Goal: Information Seeking & Learning: Learn about a topic

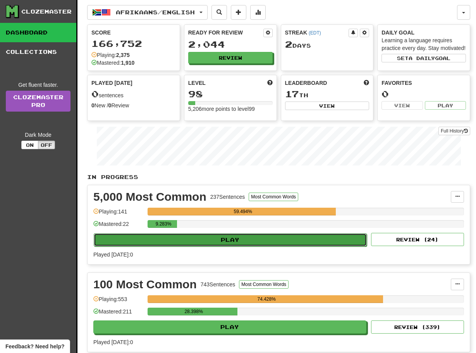
click at [132, 246] on button "Play" at bounding box center [230, 239] width 273 height 13
select select "**"
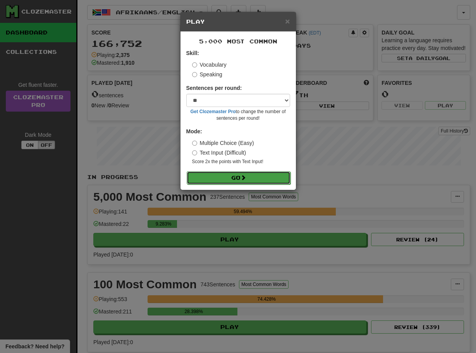
click at [215, 179] on button "Go" at bounding box center [239, 177] width 104 height 13
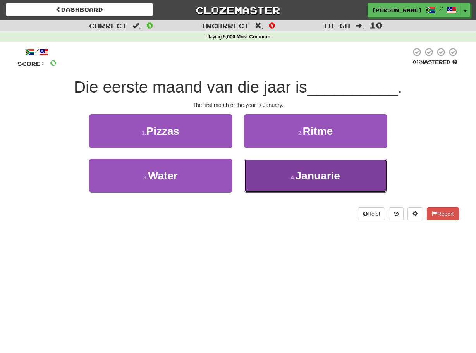
click at [253, 182] on button "4 . Januarie" at bounding box center [315, 176] width 143 height 34
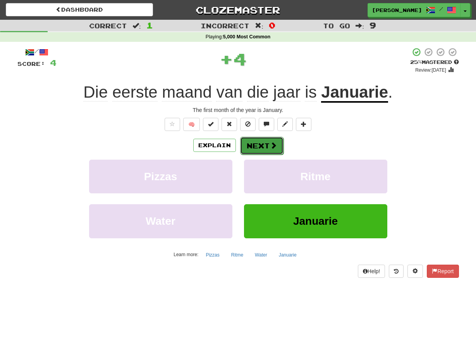
click at [261, 142] on button "Next" at bounding box center [261, 146] width 43 height 18
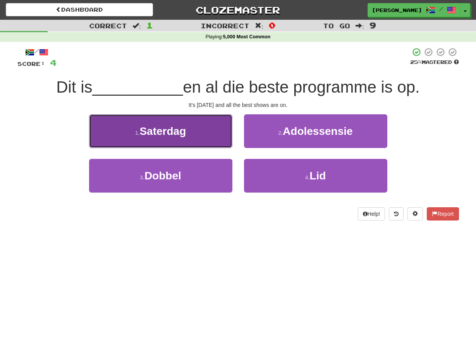
click at [226, 141] on button "1 . Saterdag" at bounding box center [160, 131] width 143 height 34
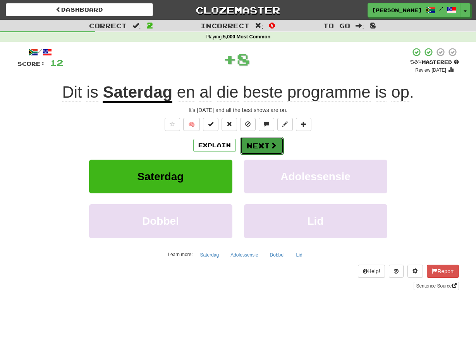
click at [249, 144] on button "Next" at bounding box center [261, 146] width 43 height 18
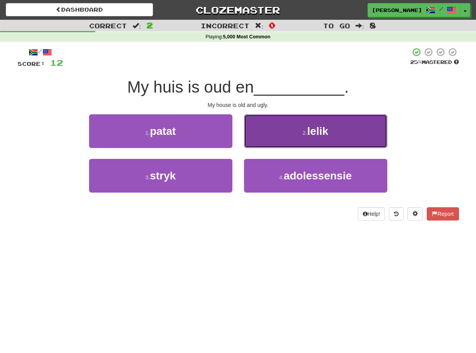
click at [250, 135] on button "2 . lelik" at bounding box center [315, 131] width 143 height 34
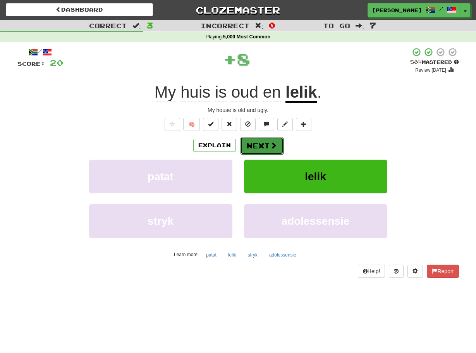
click at [244, 142] on button "Next" at bounding box center [261, 146] width 43 height 18
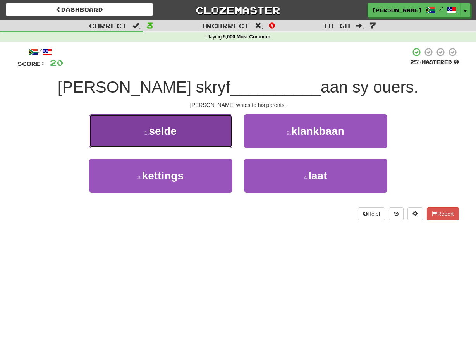
click at [226, 141] on button "1 . selde" at bounding box center [160, 131] width 143 height 34
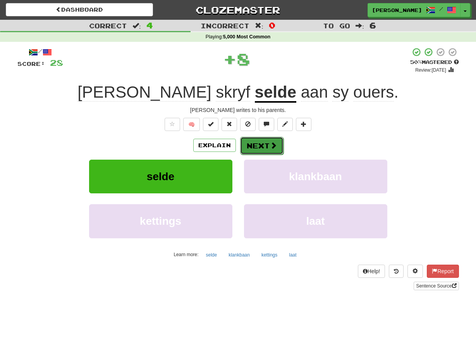
click at [248, 146] on button "Next" at bounding box center [261, 146] width 43 height 18
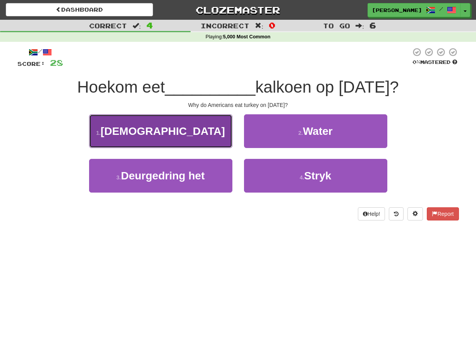
click at [228, 137] on button "1 . [DEMOGRAPHIC_DATA]" at bounding box center [160, 131] width 143 height 34
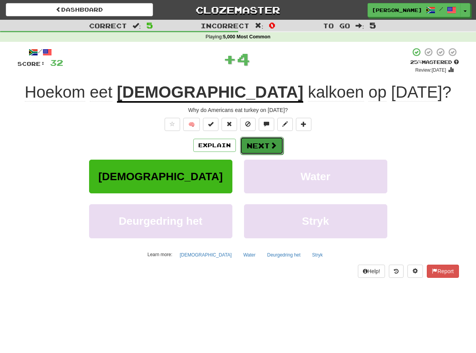
click at [248, 144] on button "Next" at bounding box center [261, 146] width 43 height 18
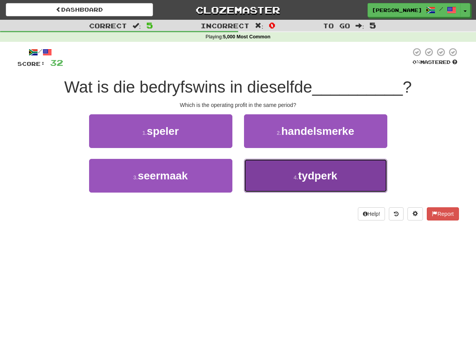
click at [251, 172] on button "4 . tydperk" at bounding box center [315, 176] width 143 height 34
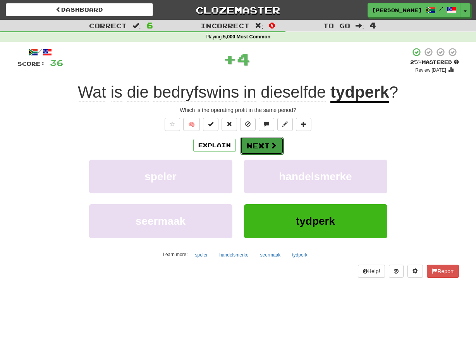
click at [244, 144] on button "Next" at bounding box center [261, 146] width 43 height 18
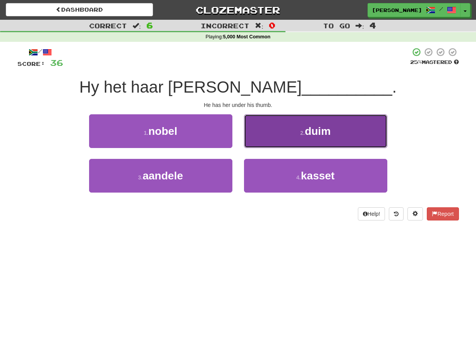
click at [247, 142] on button "2 . duim" at bounding box center [315, 131] width 143 height 34
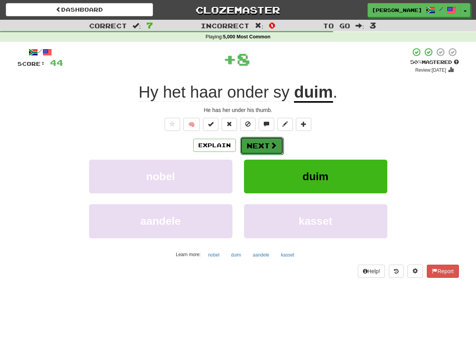
click at [243, 142] on button "Next" at bounding box center [261, 146] width 43 height 18
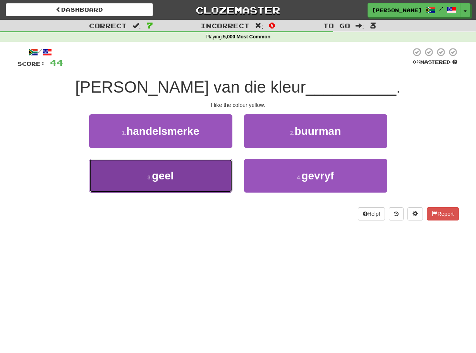
click at [226, 169] on button "3 . geel" at bounding box center [160, 176] width 143 height 34
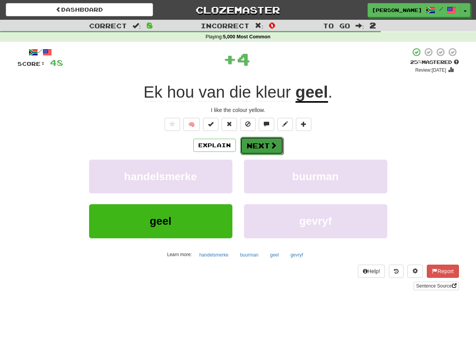
click at [242, 147] on button "Next" at bounding box center [261, 146] width 43 height 18
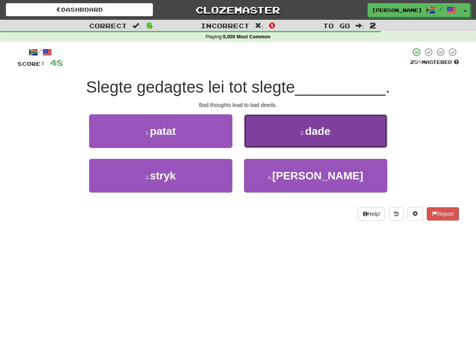
click at [248, 144] on button "2 . dade" at bounding box center [315, 131] width 143 height 34
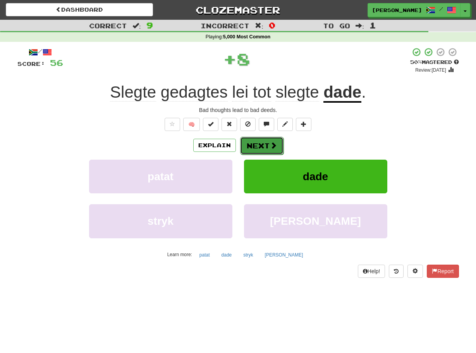
click at [243, 141] on button "Next" at bounding box center [261, 146] width 43 height 18
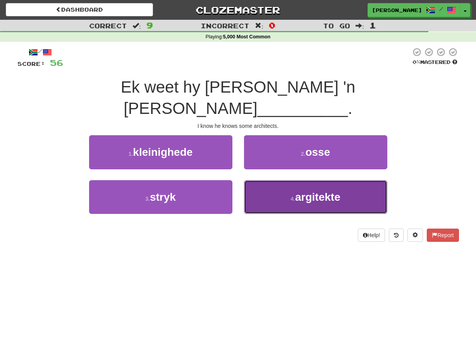
click at [245, 180] on button "4 . argitekte" at bounding box center [315, 197] width 143 height 34
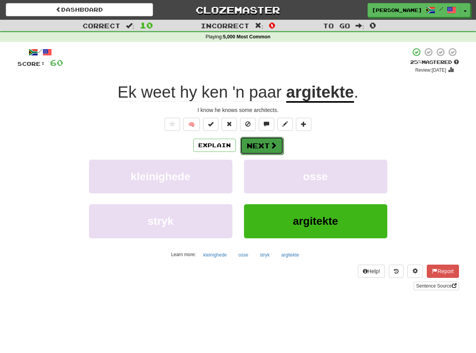
click at [240, 150] on button "Next" at bounding box center [261, 146] width 43 height 18
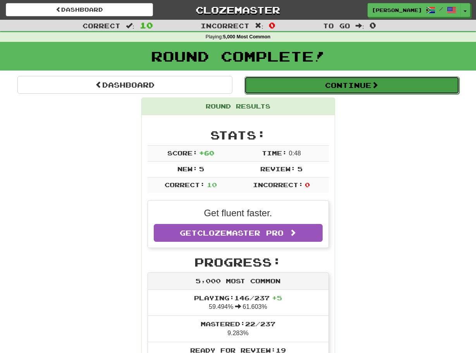
click at [258, 87] on button "Continue" at bounding box center [351, 85] width 215 height 18
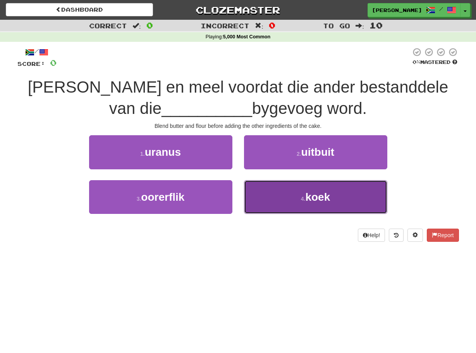
click at [254, 195] on button "4 . koek" at bounding box center [315, 197] width 143 height 34
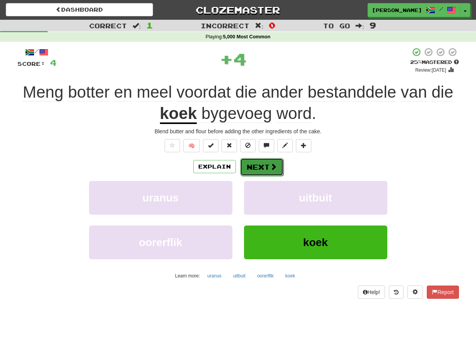
click at [242, 164] on button "Next" at bounding box center [261, 167] width 43 height 18
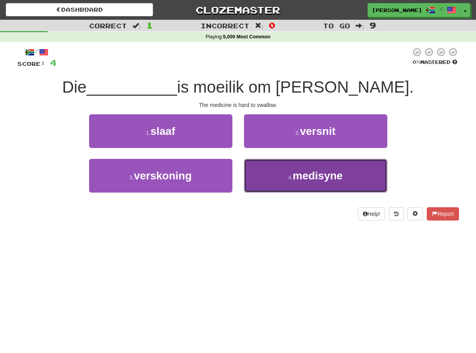
click at [253, 171] on button "4 . medisyne" at bounding box center [315, 176] width 143 height 34
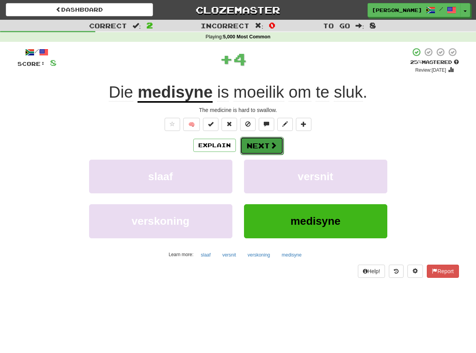
click at [244, 144] on button "Next" at bounding box center [261, 146] width 43 height 18
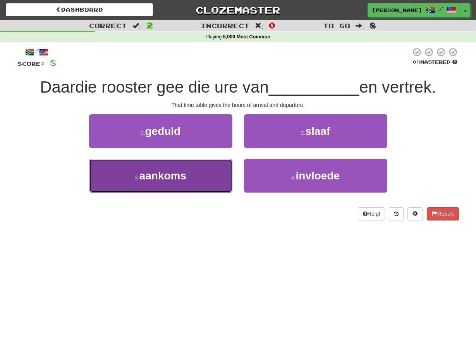
click at [225, 173] on button "3 . aankoms" at bounding box center [160, 176] width 143 height 34
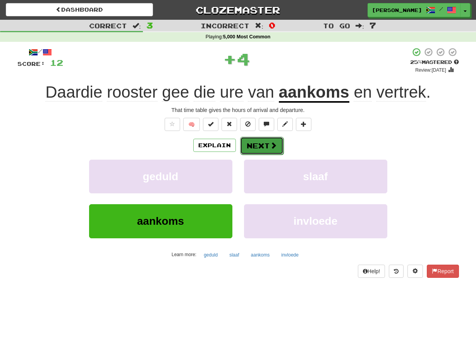
click at [246, 142] on button "Next" at bounding box center [261, 146] width 43 height 18
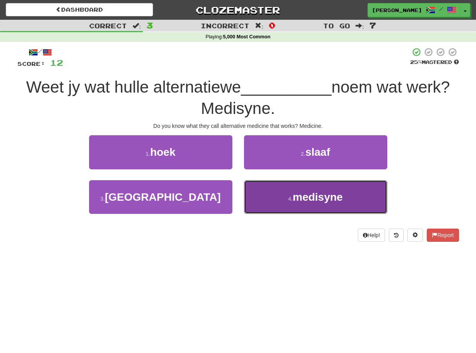
click at [247, 183] on button "4 . medisyne" at bounding box center [315, 197] width 143 height 34
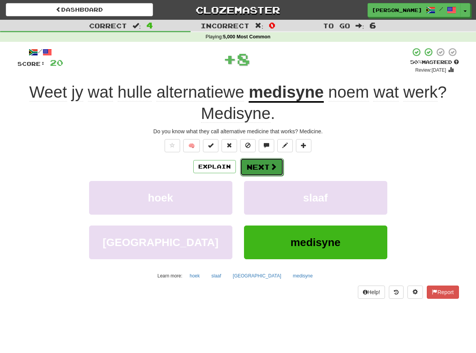
click at [243, 168] on button "Next" at bounding box center [261, 167] width 43 height 18
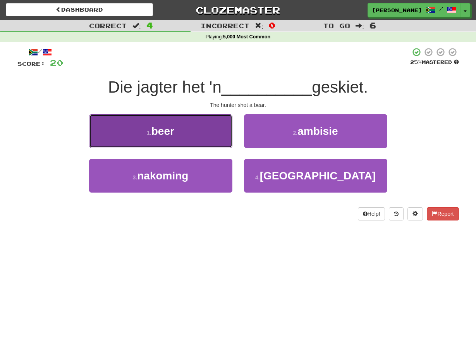
click at [216, 143] on button "1 . beer" at bounding box center [160, 131] width 143 height 34
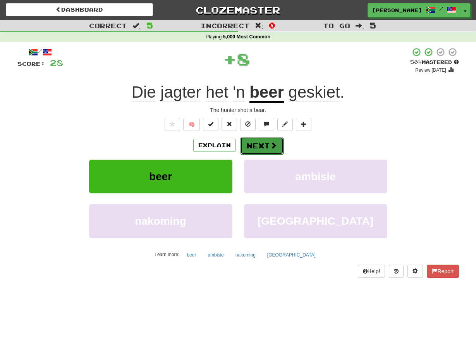
click at [243, 145] on button "Next" at bounding box center [261, 146] width 43 height 18
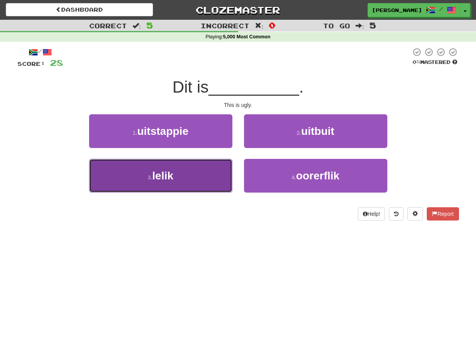
click at [226, 167] on button "3 . lelik" at bounding box center [160, 176] width 143 height 34
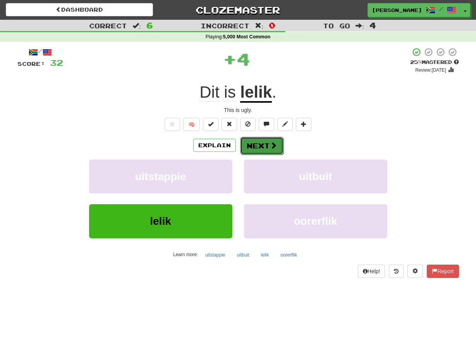
click at [243, 143] on button "Next" at bounding box center [261, 146] width 43 height 18
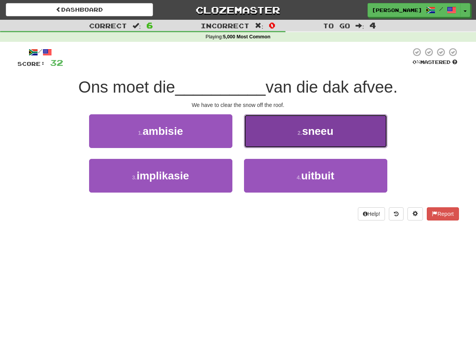
click at [253, 133] on button "2 . sneeu" at bounding box center [315, 131] width 143 height 34
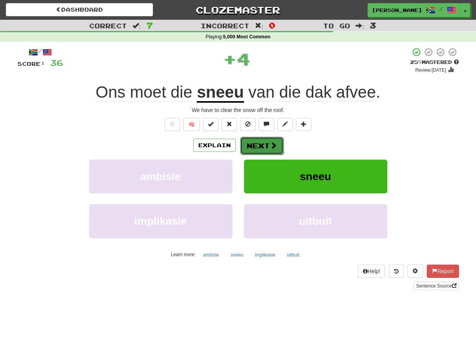
click at [245, 141] on button "Next" at bounding box center [261, 146] width 43 height 18
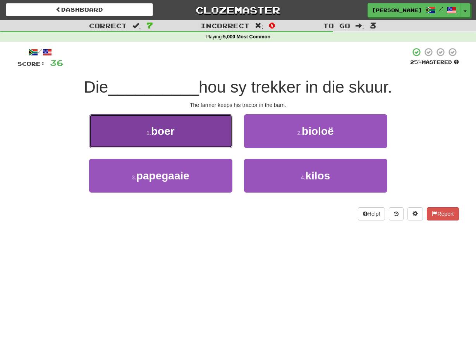
click at [227, 133] on button "1 . boer" at bounding box center [160, 131] width 143 height 34
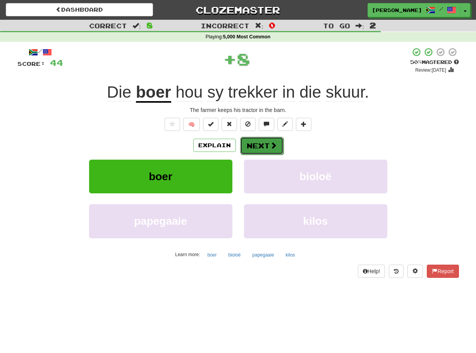
click at [243, 141] on button "Next" at bounding box center [261, 146] width 43 height 18
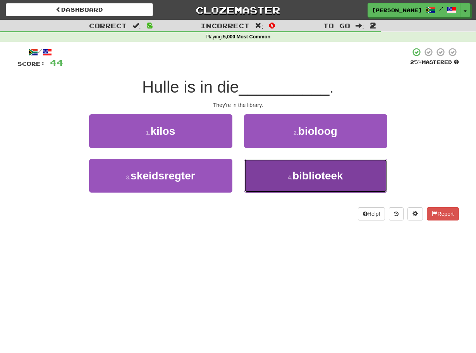
click at [246, 169] on button "4 . biblioteek" at bounding box center [315, 176] width 143 height 34
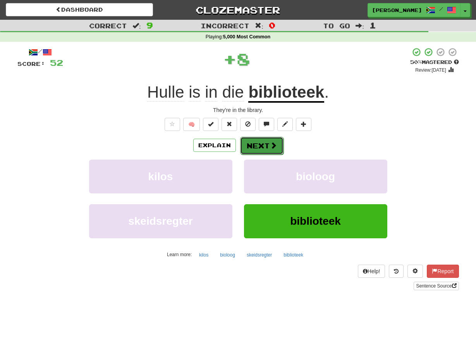
click at [241, 147] on button "Next" at bounding box center [261, 146] width 43 height 18
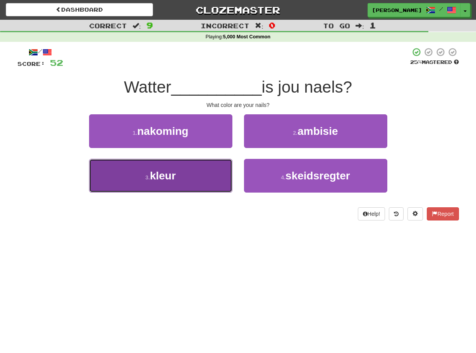
click at [223, 169] on button "3 . kleur" at bounding box center [160, 176] width 143 height 34
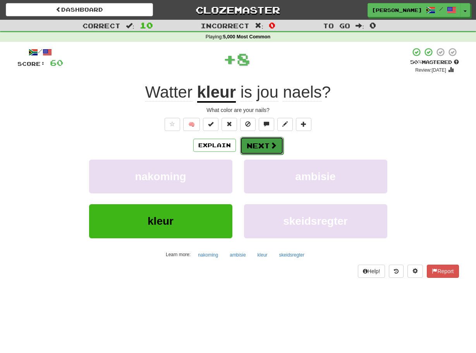
click at [241, 147] on button "Next" at bounding box center [261, 146] width 43 height 18
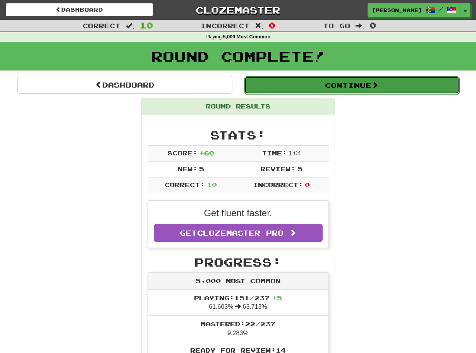
click at [257, 84] on button "Continue" at bounding box center [351, 85] width 215 height 18
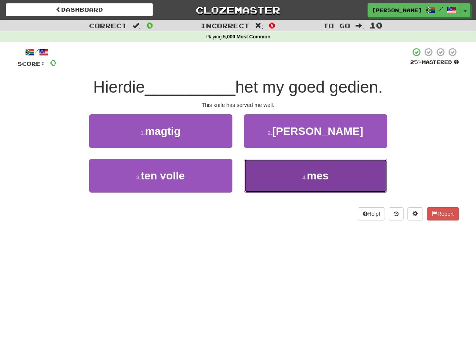
click at [247, 166] on button "4 . mes" at bounding box center [315, 176] width 143 height 34
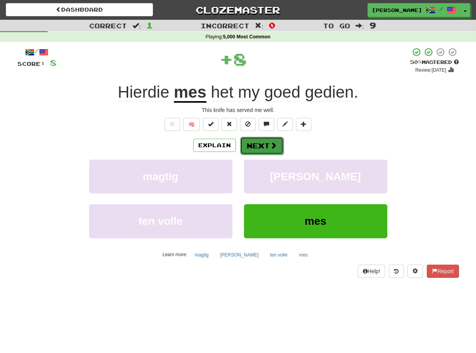
click at [242, 148] on button "Next" at bounding box center [261, 146] width 43 height 18
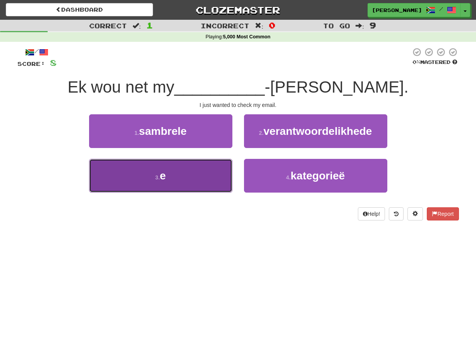
click at [225, 173] on button "3 . e" at bounding box center [160, 176] width 143 height 34
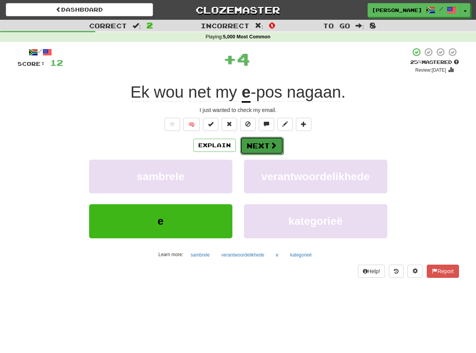
click at [244, 146] on button "Next" at bounding box center [261, 146] width 43 height 18
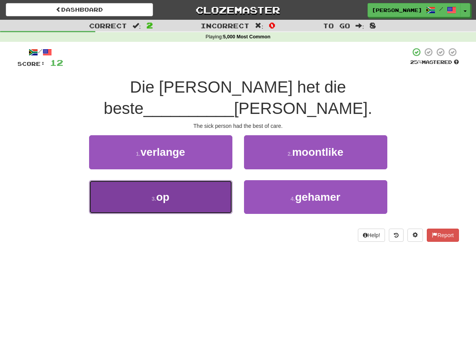
click at [229, 180] on button "3 . op" at bounding box center [160, 197] width 143 height 34
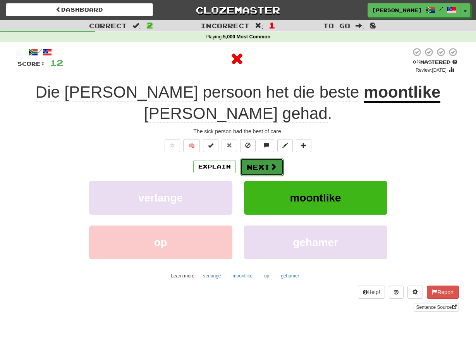
click at [245, 158] on button "Next" at bounding box center [261, 167] width 43 height 18
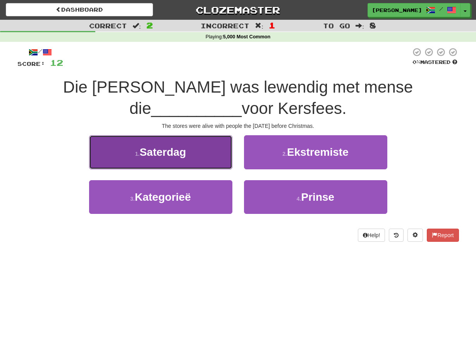
click at [226, 151] on button "1 . Saterdag" at bounding box center [160, 152] width 143 height 34
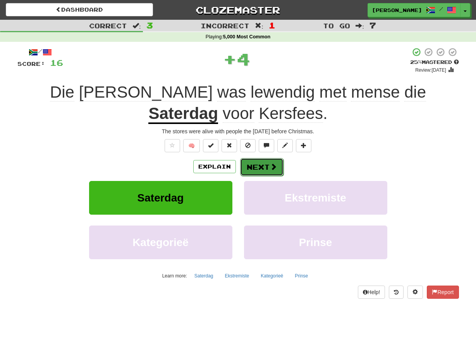
click at [248, 165] on button "Next" at bounding box center [261, 167] width 43 height 18
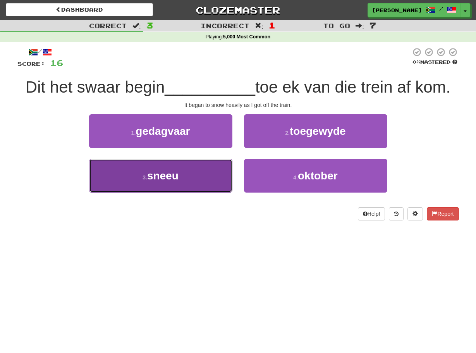
click at [226, 183] on button "3 . sneeu" at bounding box center [160, 176] width 143 height 34
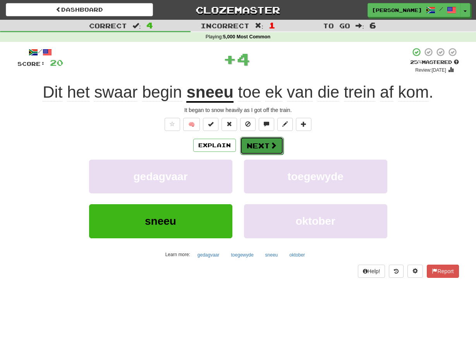
click at [243, 147] on button "Next" at bounding box center [261, 146] width 43 height 18
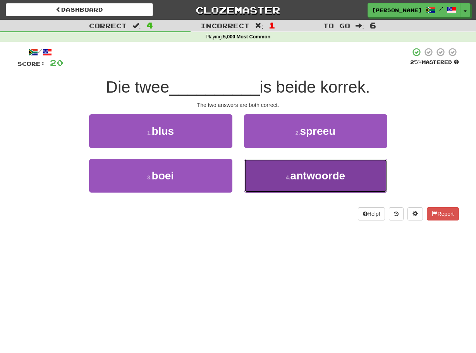
click at [249, 171] on button "4 . antwoorde" at bounding box center [315, 176] width 143 height 34
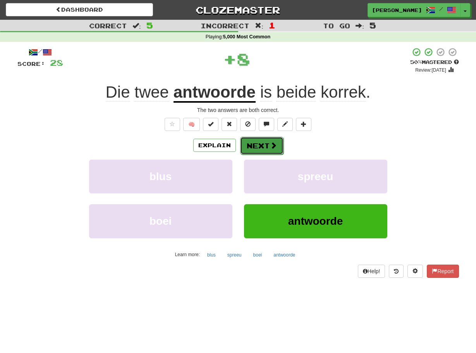
click at [243, 145] on button "Next" at bounding box center [261, 146] width 43 height 18
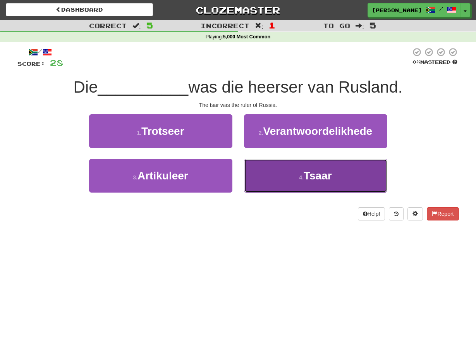
click at [244, 168] on button "4 . [GEOGRAPHIC_DATA]" at bounding box center [315, 176] width 143 height 34
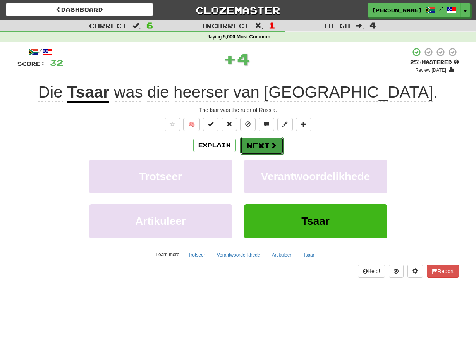
click at [242, 146] on button "Next" at bounding box center [261, 146] width 43 height 18
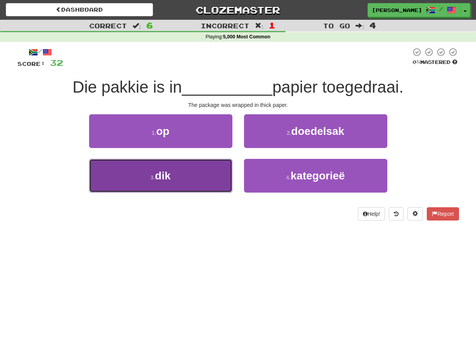
click at [225, 174] on button "3 . dik" at bounding box center [160, 176] width 143 height 34
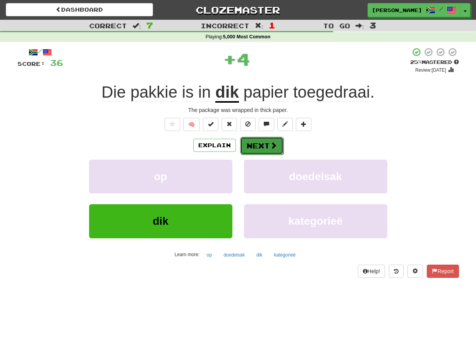
click at [246, 145] on button "Next" at bounding box center [261, 146] width 43 height 18
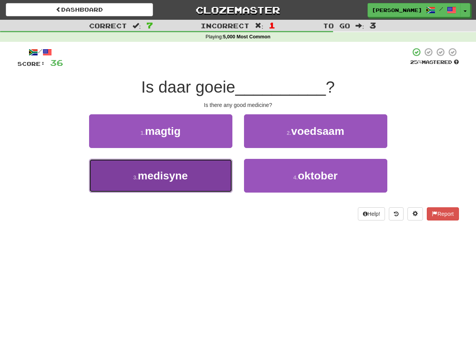
click at [225, 172] on button "3 . medisyne" at bounding box center [160, 176] width 143 height 34
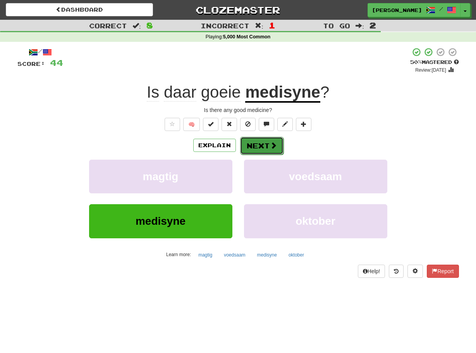
click at [246, 146] on button "Next" at bounding box center [261, 146] width 43 height 18
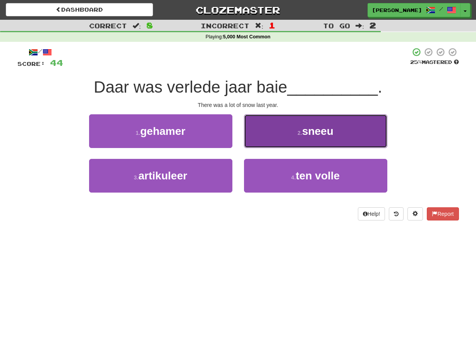
click at [255, 137] on button "2 . sneeu" at bounding box center [315, 131] width 143 height 34
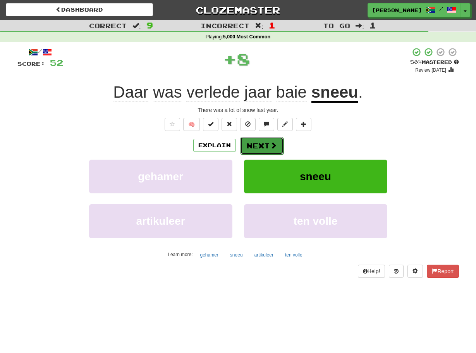
click at [249, 144] on button "Next" at bounding box center [261, 146] width 43 height 18
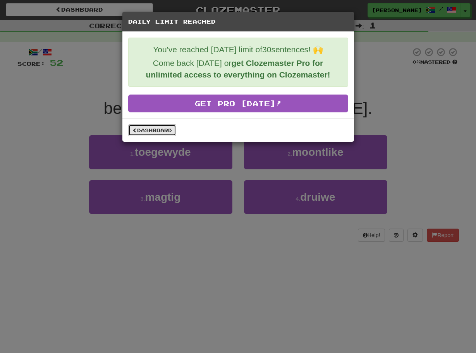
click at [169, 132] on link "Dashboard" at bounding box center [152, 130] width 48 height 12
